Goal: Task Accomplishment & Management: Manage account settings

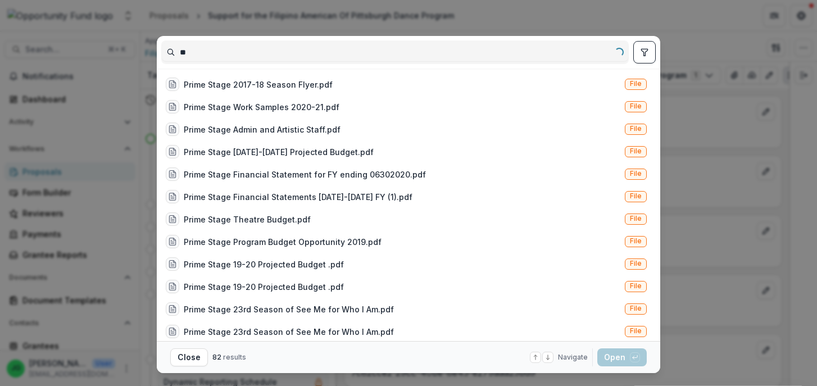
type input "*"
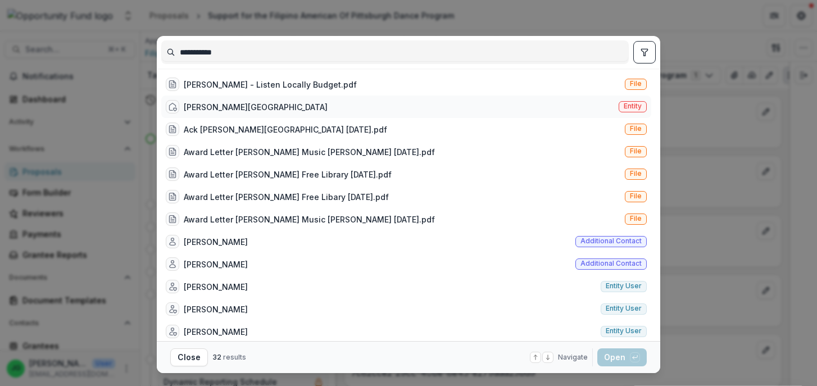
type input "**********"
click at [354, 108] on div "[PERSON_NAME] Free Library & Music Hall Entity" at bounding box center [406, 107] width 490 height 22
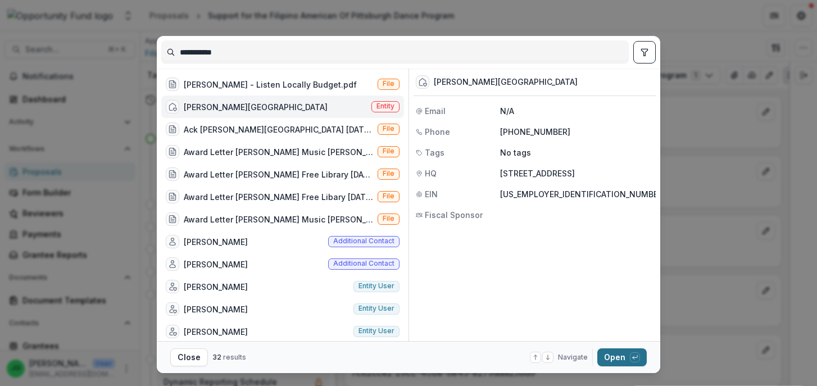
click at [622, 360] on button "Open with enter key" at bounding box center [622, 357] width 49 height 18
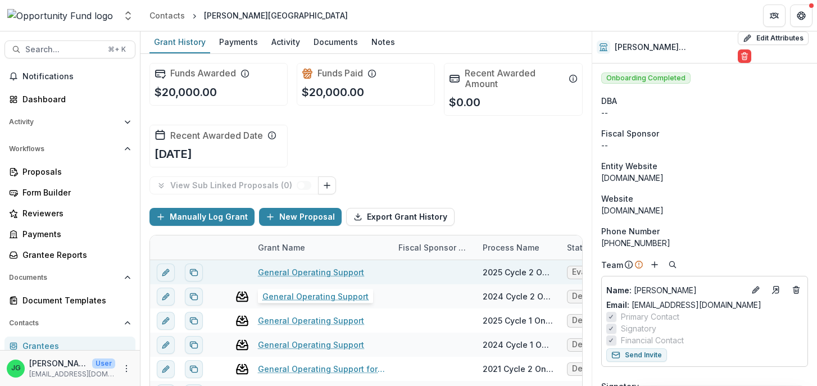
click at [307, 272] on link "General Operating Support" at bounding box center [311, 272] width 106 height 12
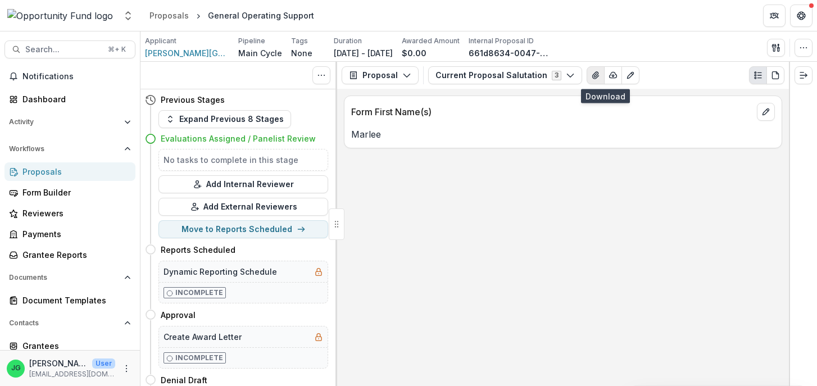
click at [592, 78] on icon "View Attached Files" at bounding box center [595, 75] width 6 height 7
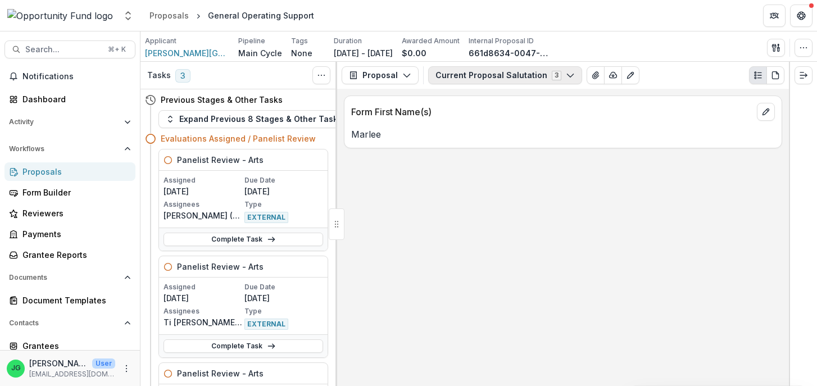
click at [528, 74] on button "Current Proposal Salutation 3" at bounding box center [505, 75] width 154 height 18
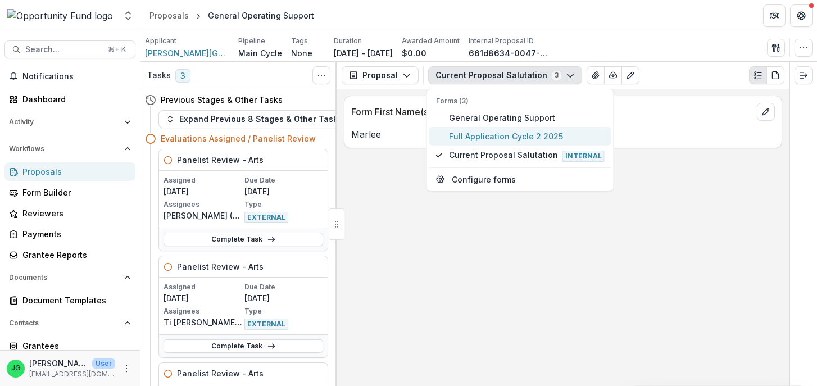
click at [521, 135] on span "Full Application Cycle 2 2025" at bounding box center [527, 136] width 156 height 12
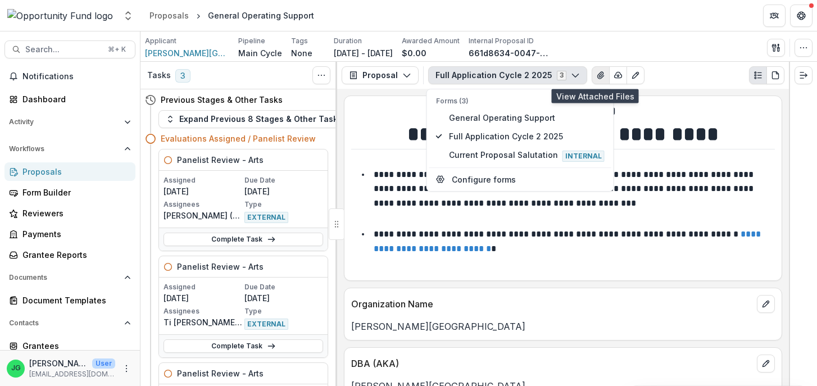
click at [596, 75] on icon "View Attached Files" at bounding box center [600, 75] width 9 height 9
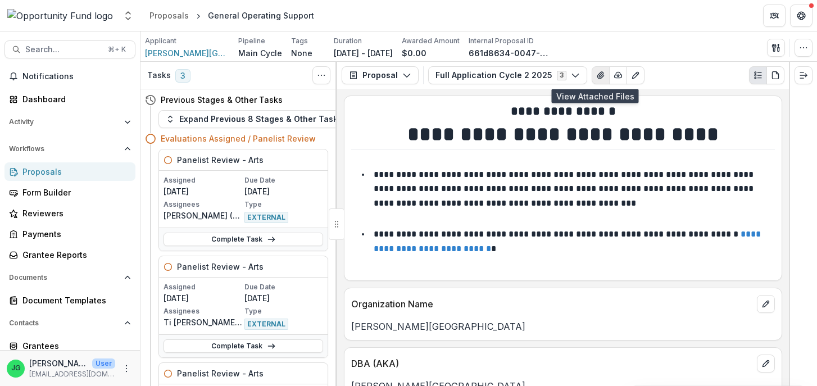
click at [596, 75] on icon "View Attached Files" at bounding box center [600, 75] width 9 height 9
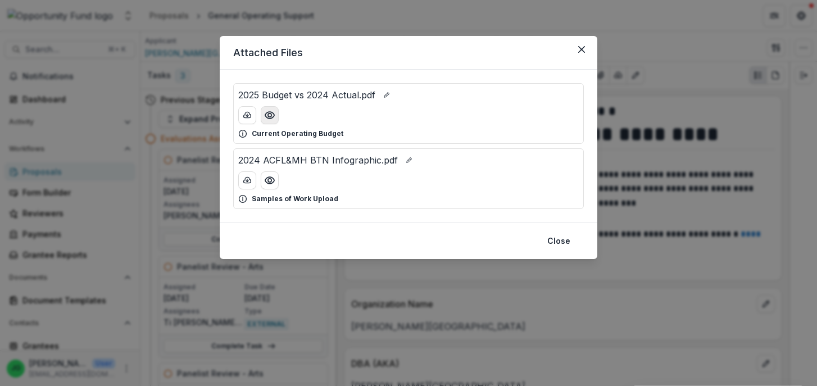
click at [274, 115] on icon "Preview 2025 Budget vs 2024 Actual.pdf" at bounding box center [269, 115] width 11 height 11
